Goal: Information Seeking & Learning: Learn about a topic

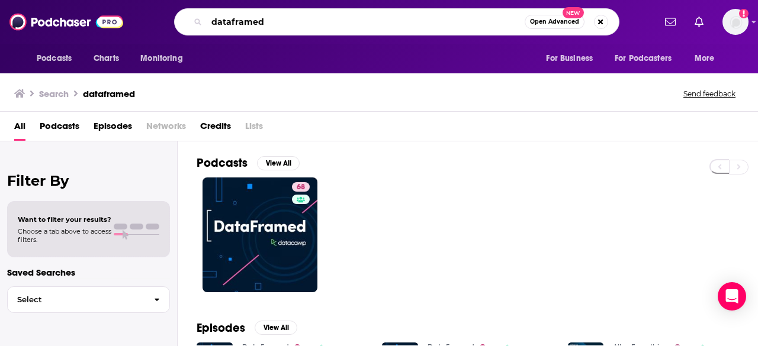
click at [281, 16] on input "dataframed" at bounding box center [366, 21] width 318 height 19
paste input "Wonder of Parenting Podcast"
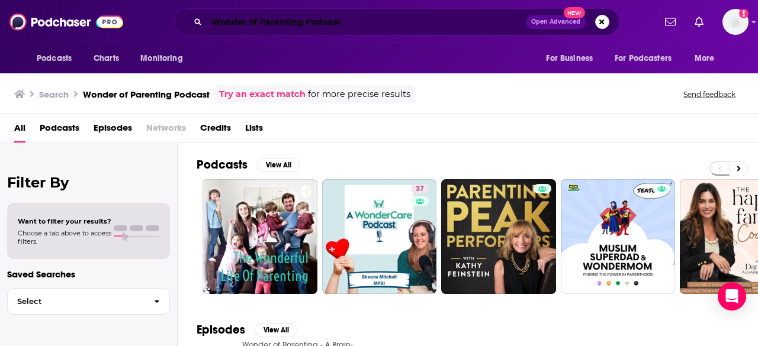
drag, startPoint x: 306, startPoint y: 20, endPoint x: 384, endPoint y: 25, distance: 78.3
click at [384, 25] on input "Wonder of Parenting Podcast" at bounding box center [366, 21] width 319 height 19
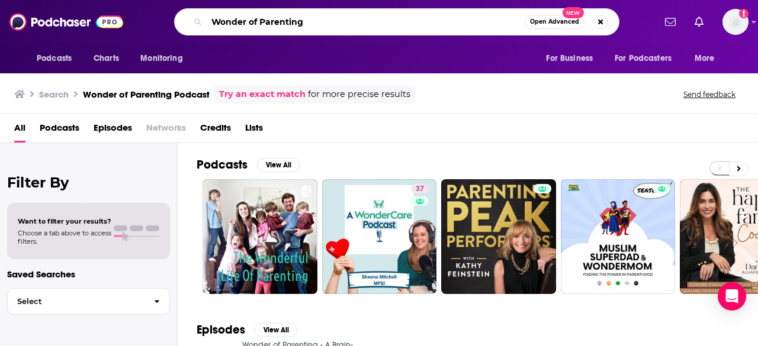
type input "Wonder of Parenting"
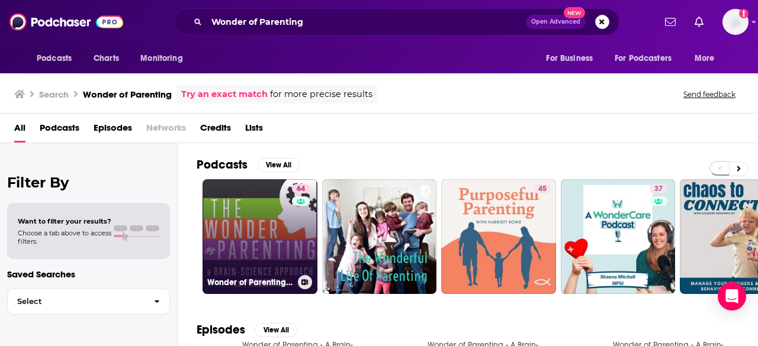
click at [223, 259] on link "64 Wonder of Parenting - A Brain-Science Approach to Parenting" at bounding box center [260, 236] width 115 height 115
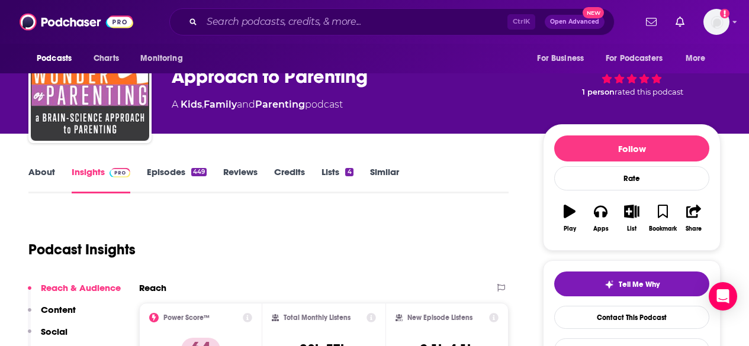
scroll to position [237, 0]
